Goal: Share content

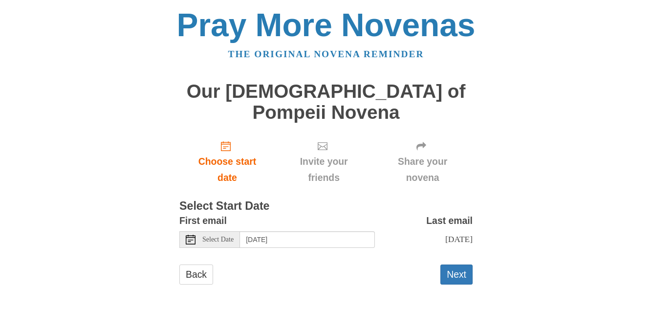
click at [460, 264] on button "Next" at bounding box center [456, 274] width 32 height 20
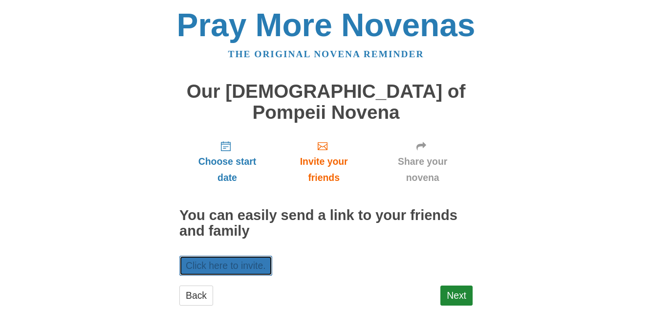
click at [252, 256] on link "Click here to invite." at bounding box center [225, 266] width 93 height 20
click at [259, 256] on link "Click here to invite." at bounding box center [225, 266] width 93 height 20
click at [466, 285] on link "Next" at bounding box center [456, 295] width 32 height 20
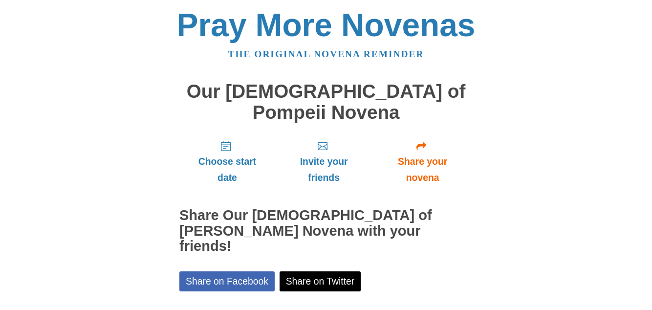
scroll to position [20, 0]
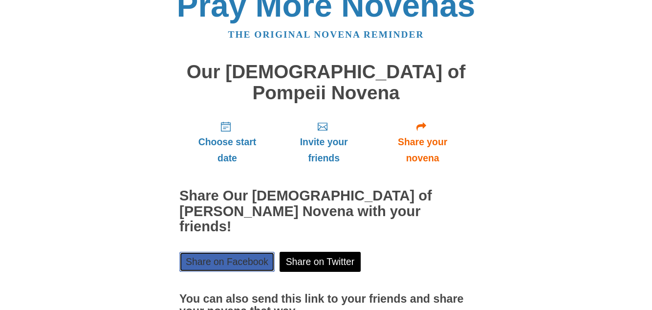
click at [251, 252] on link "Share on Facebook" at bounding box center [226, 262] width 95 height 20
